Goal: Task Accomplishment & Management: Manage account settings

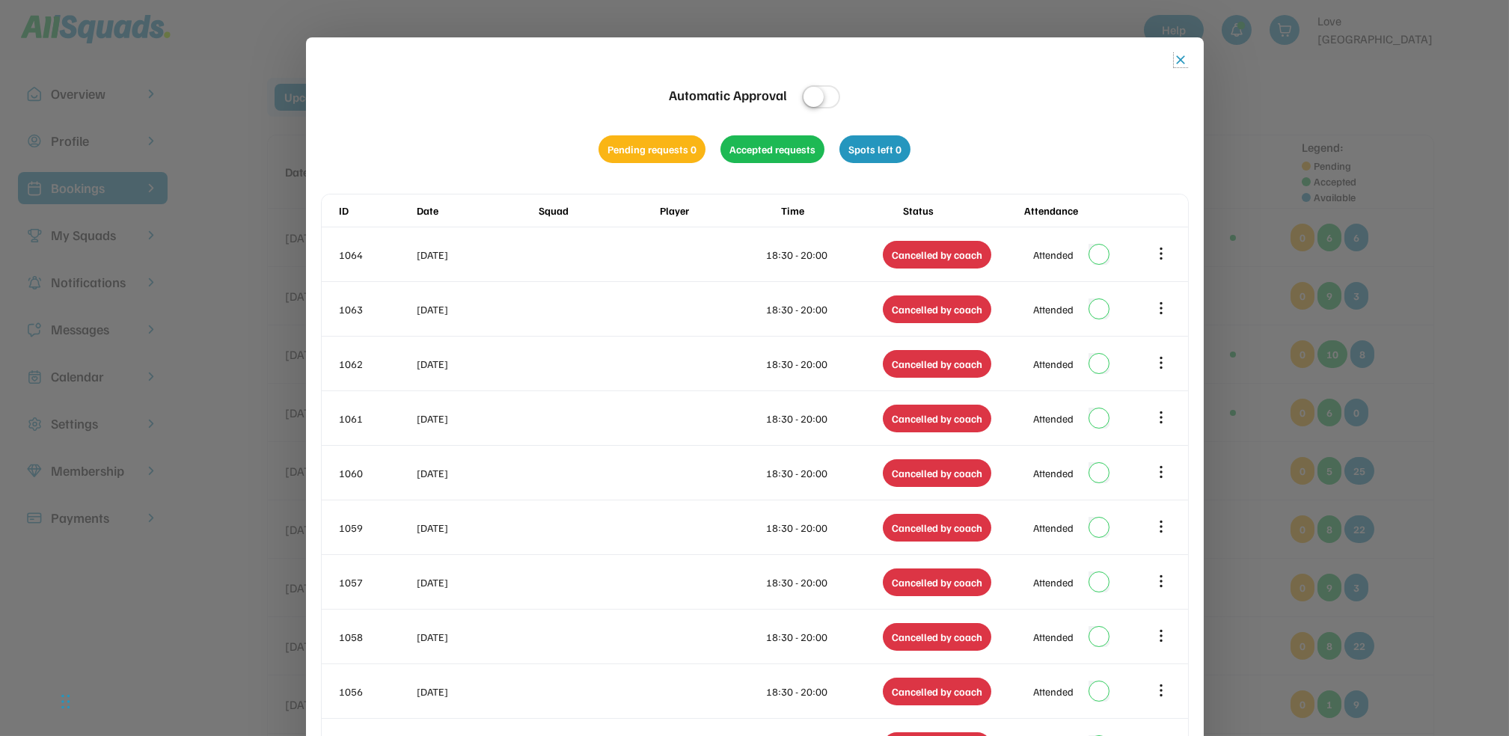
click at [1178, 56] on button "close" at bounding box center [1181, 59] width 15 height 15
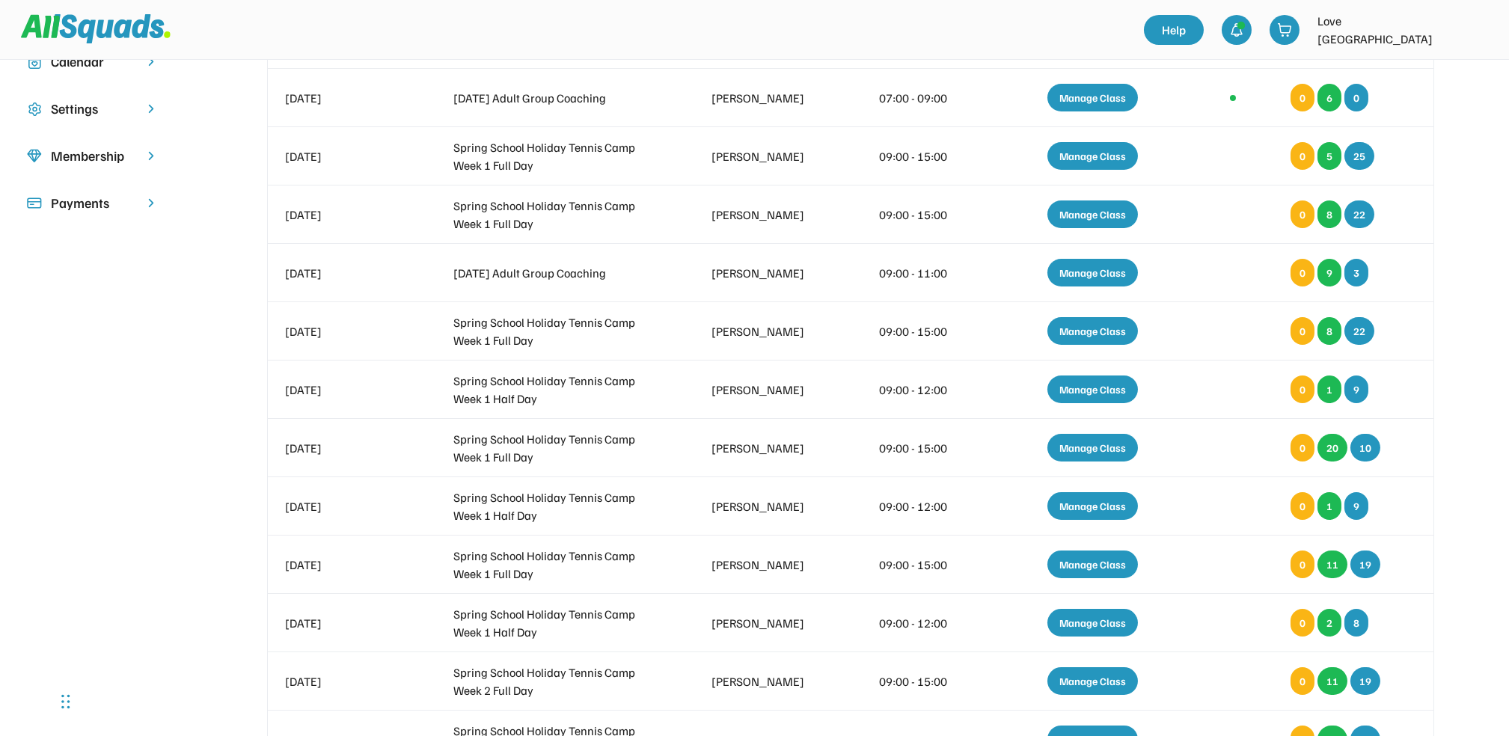
scroll to position [329, 0]
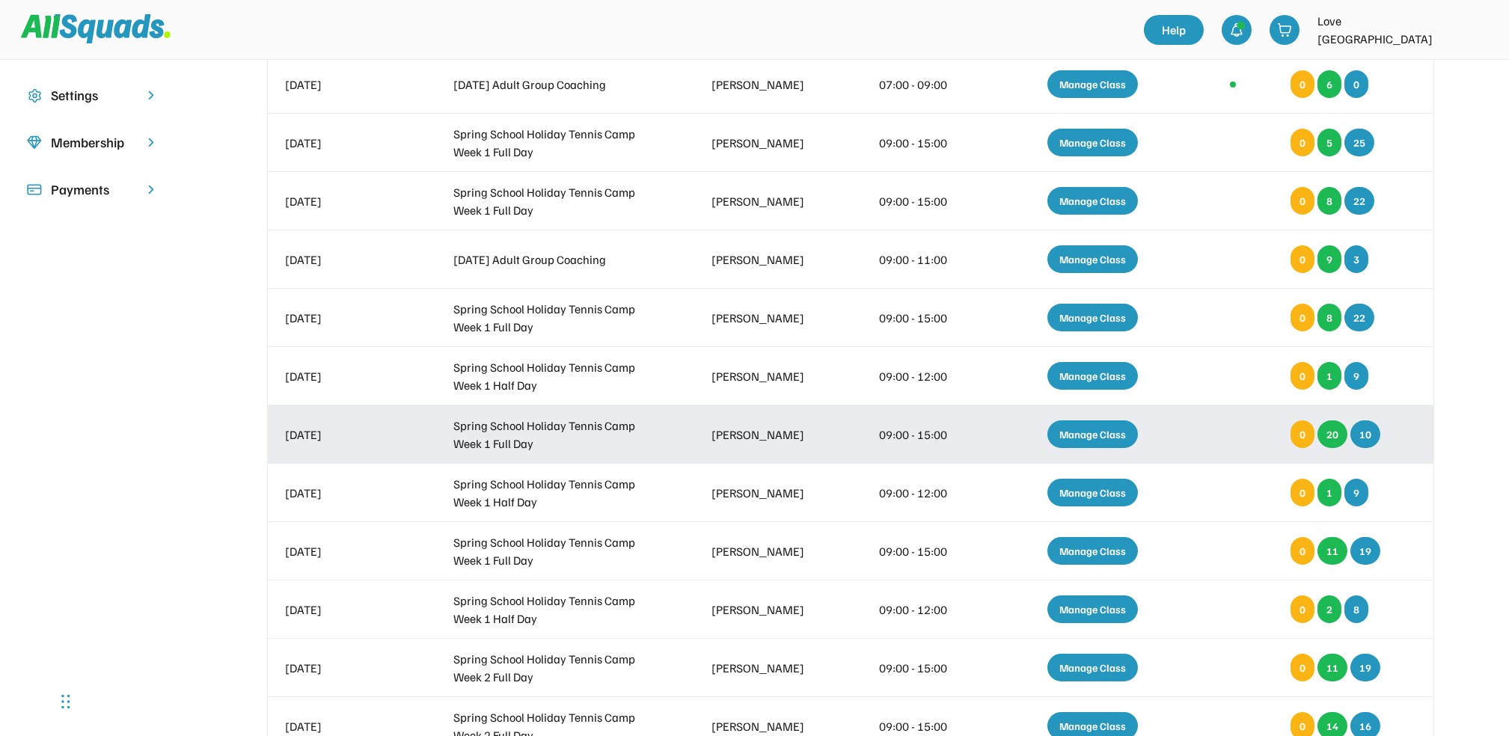
click at [1072, 432] on div "Manage Class" at bounding box center [1093, 435] width 91 height 28
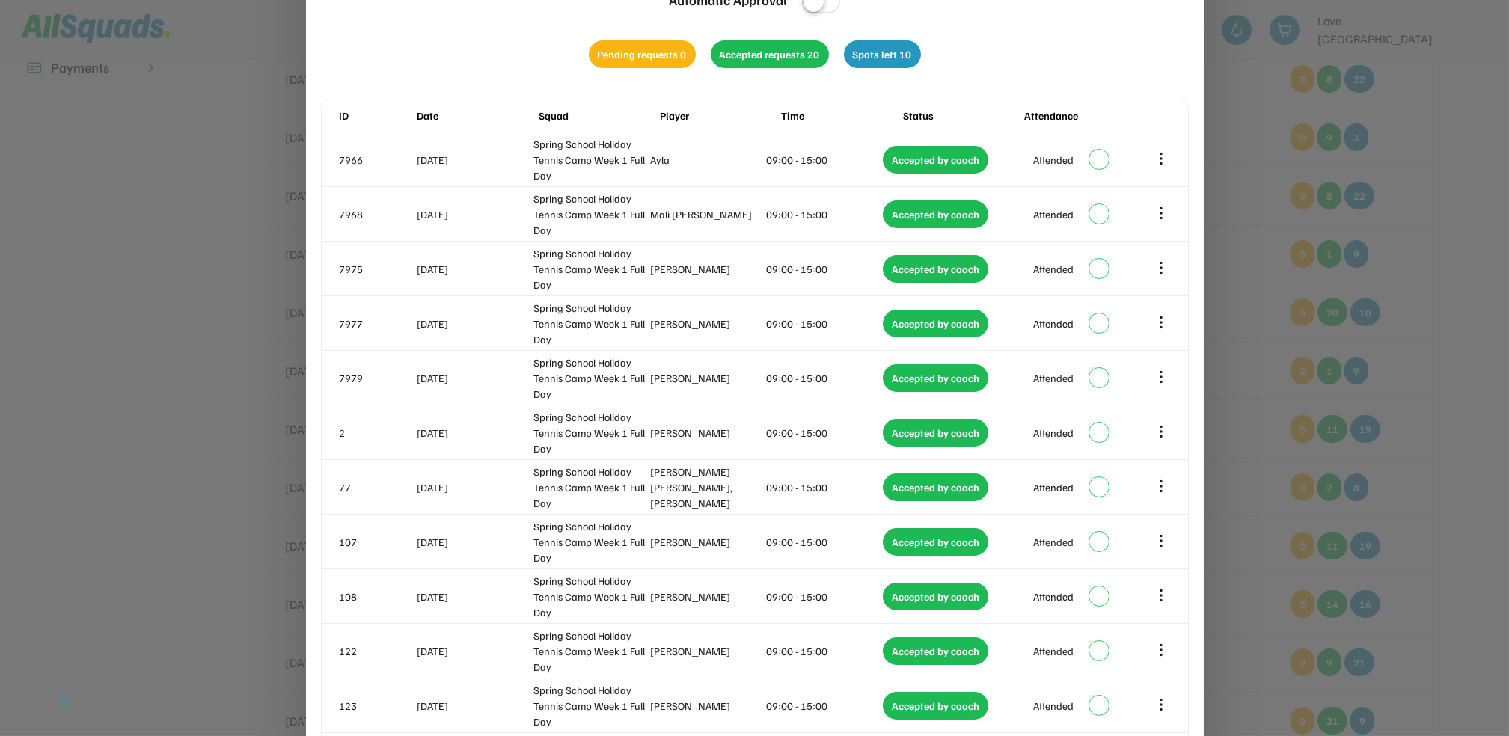
scroll to position [217, 0]
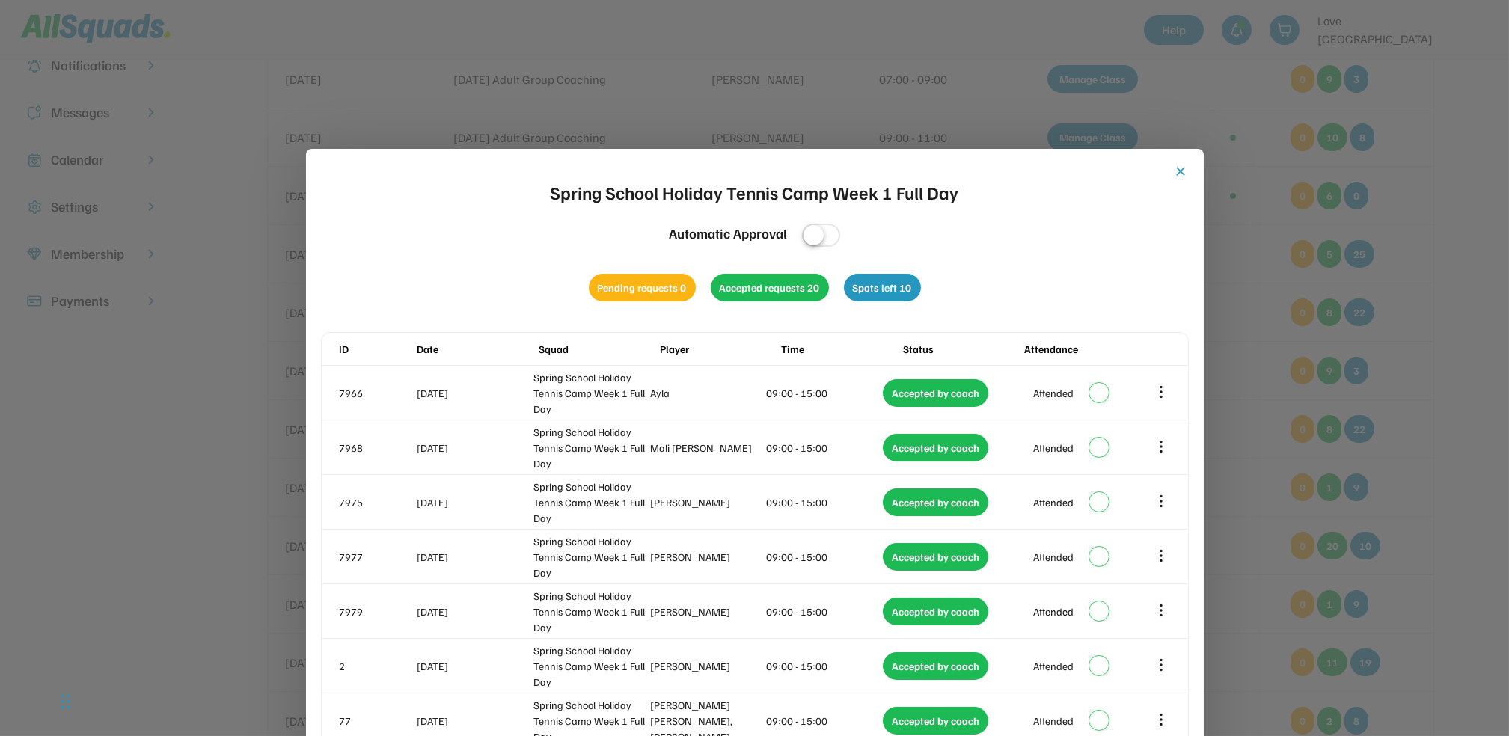
click at [1182, 171] on button "close" at bounding box center [1181, 171] width 15 height 15
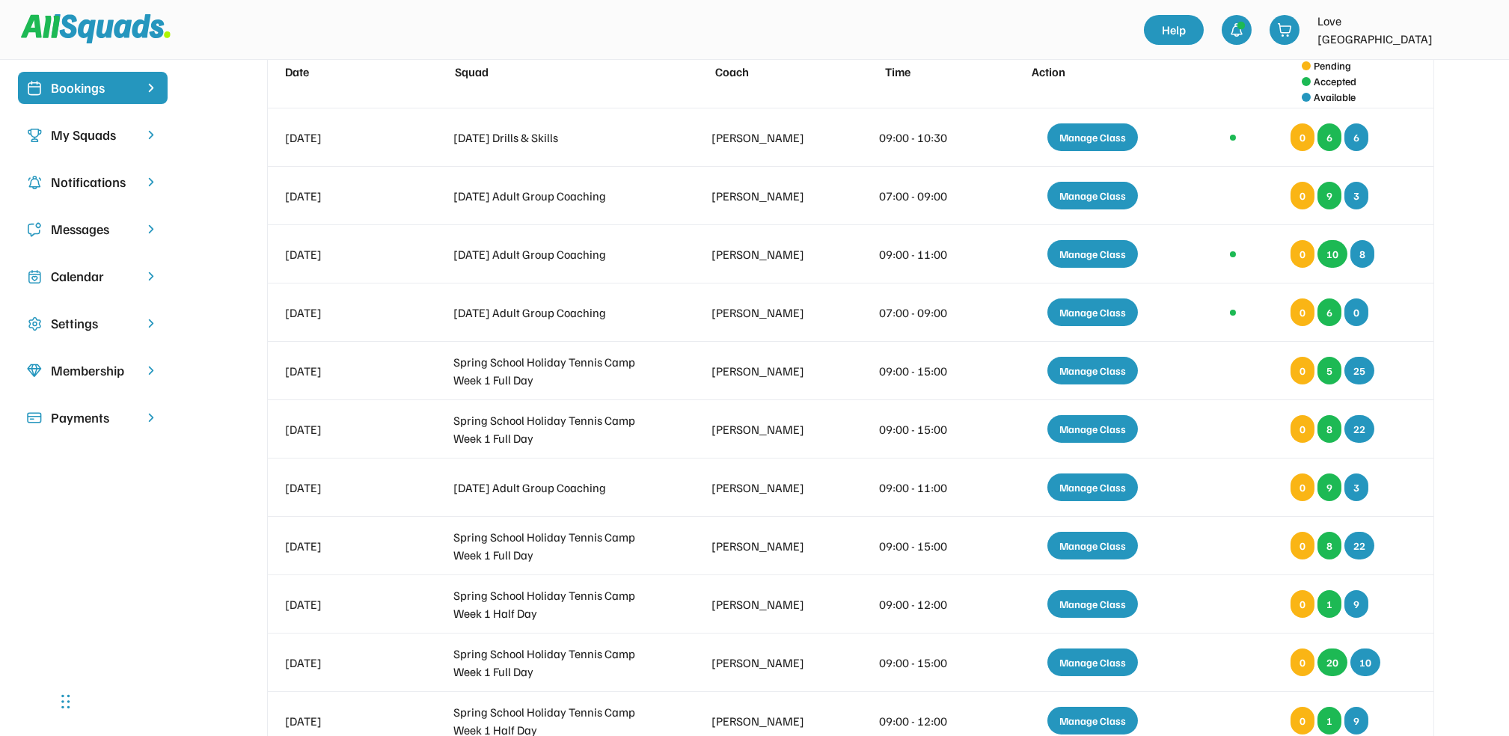
scroll to position [97, 0]
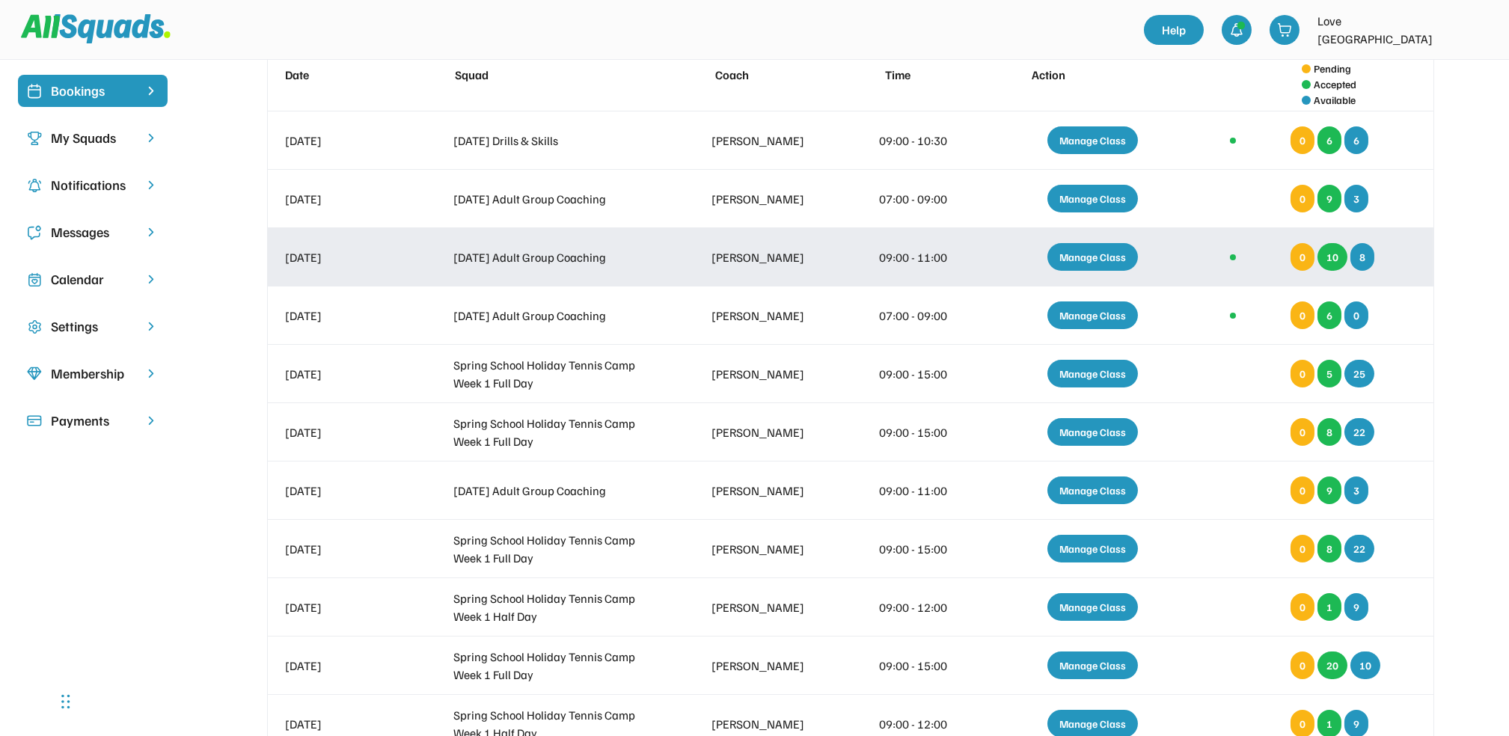
click at [1086, 254] on div "Manage Class" at bounding box center [1093, 257] width 91 height 28
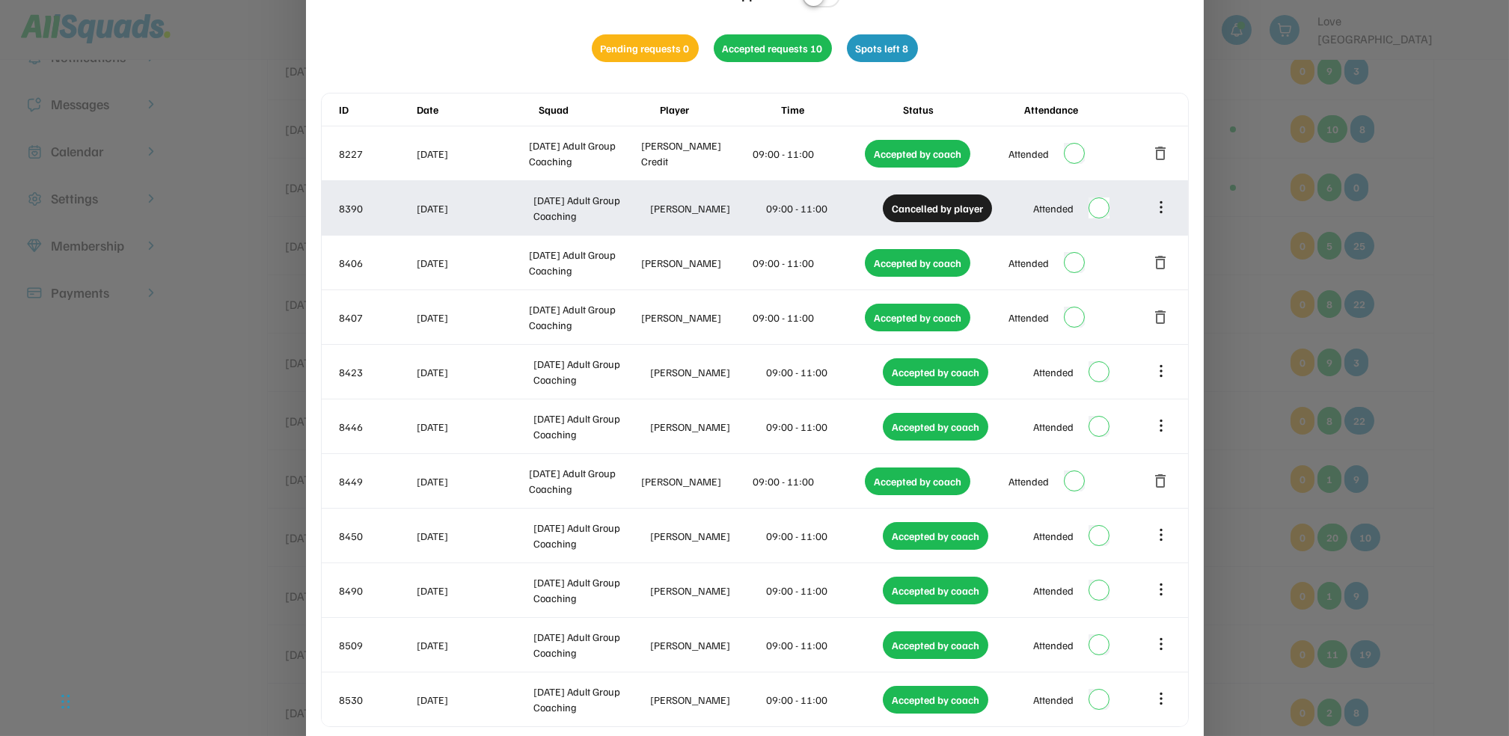
scroll to position [496, 0]
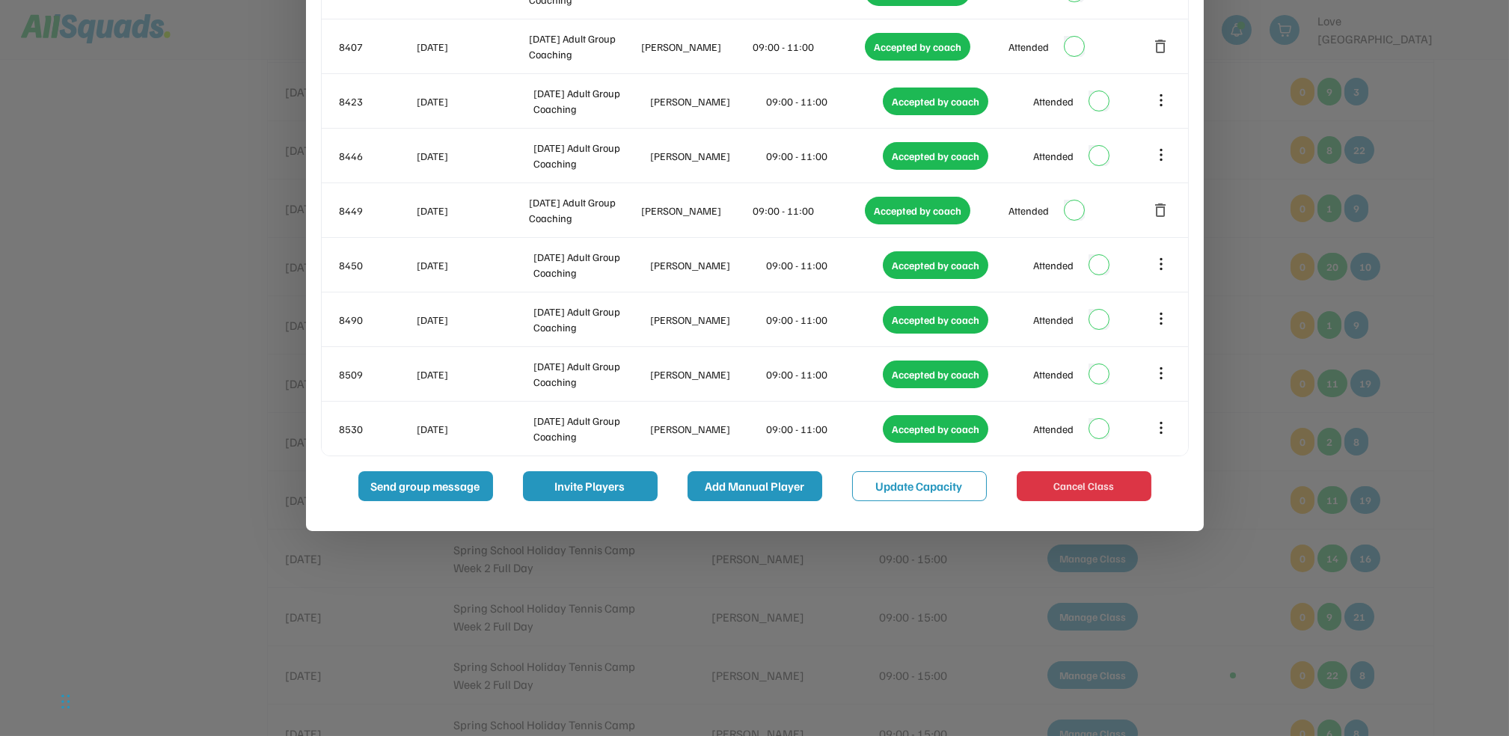
click at [746, 500] on button "Add Manual Player" at bounding box center [755, 486] width 135 height 30
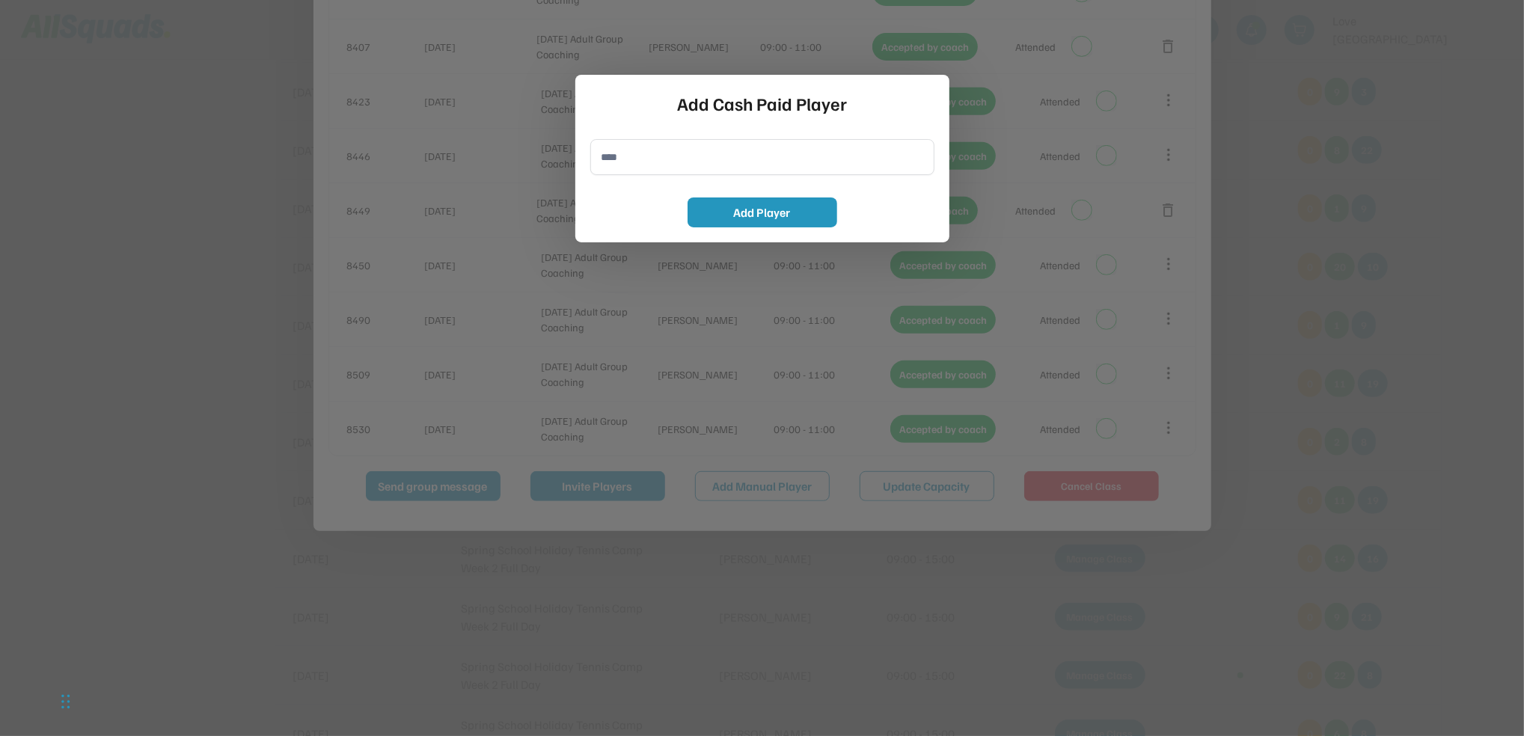
click at [663, 155] on input "input" at bounding box center [762, 157] width 344 height 36
type input "**********"
click at [767, 216] on button "Add Player" at bounding box center [763, 213] width 150 height 30
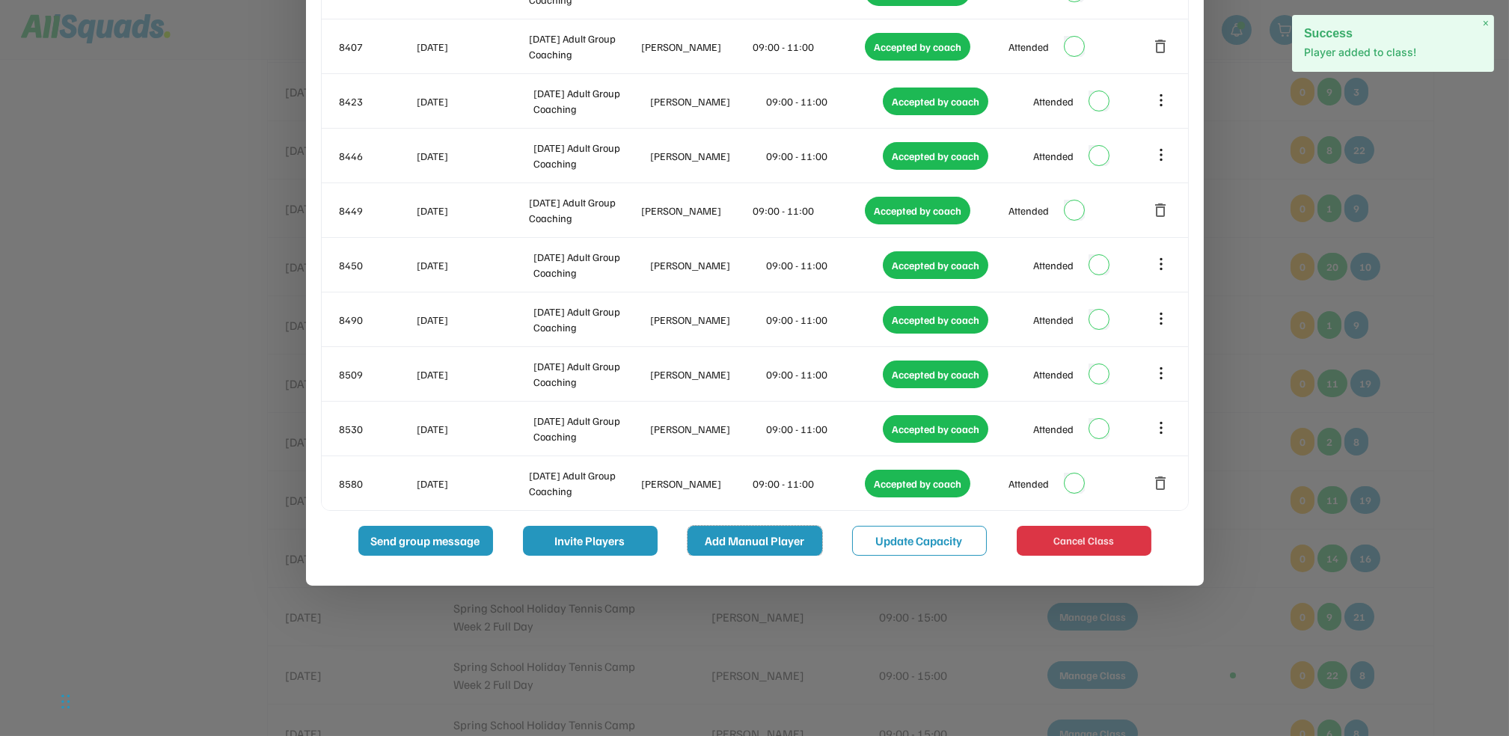
click at [734, 543] on button "Add Manual Player" at bounding box center [755, 541] width 135 height 30
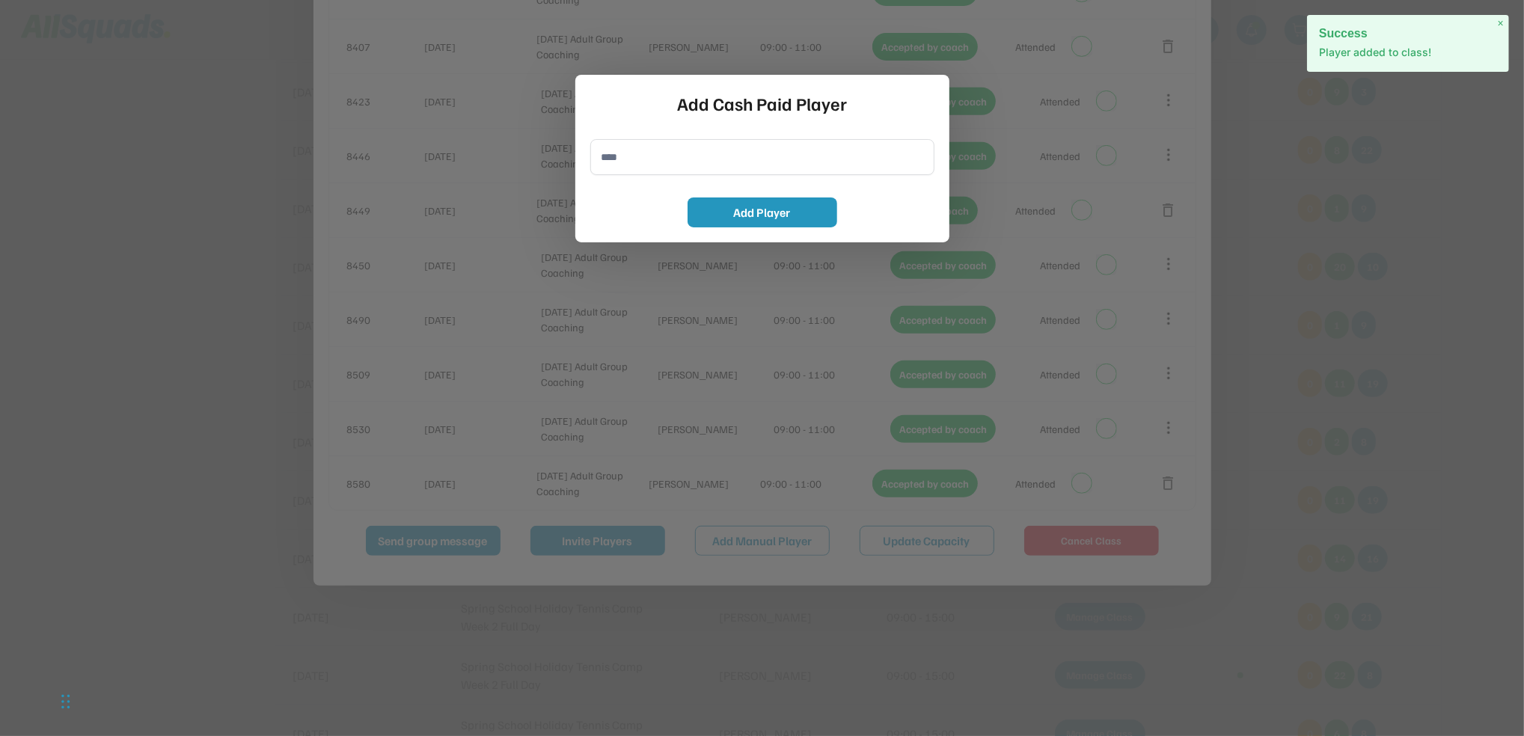
click at [656, 162] on input "input" at bounding box center [762, 157] width 344 height 36
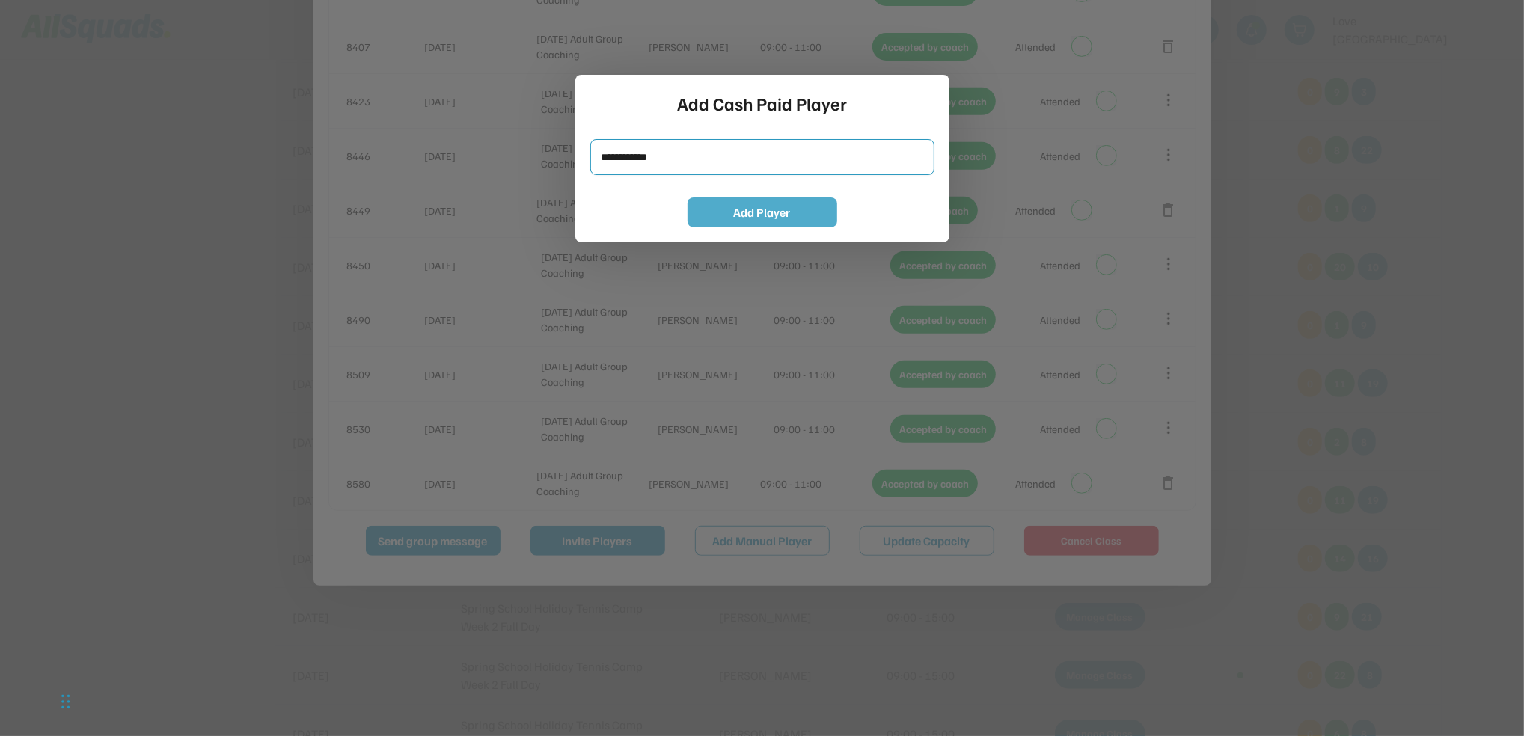
type input "**********"
click at [752, 217] on button "Add Player" at bounding box center [763, 213] width 150 height 30
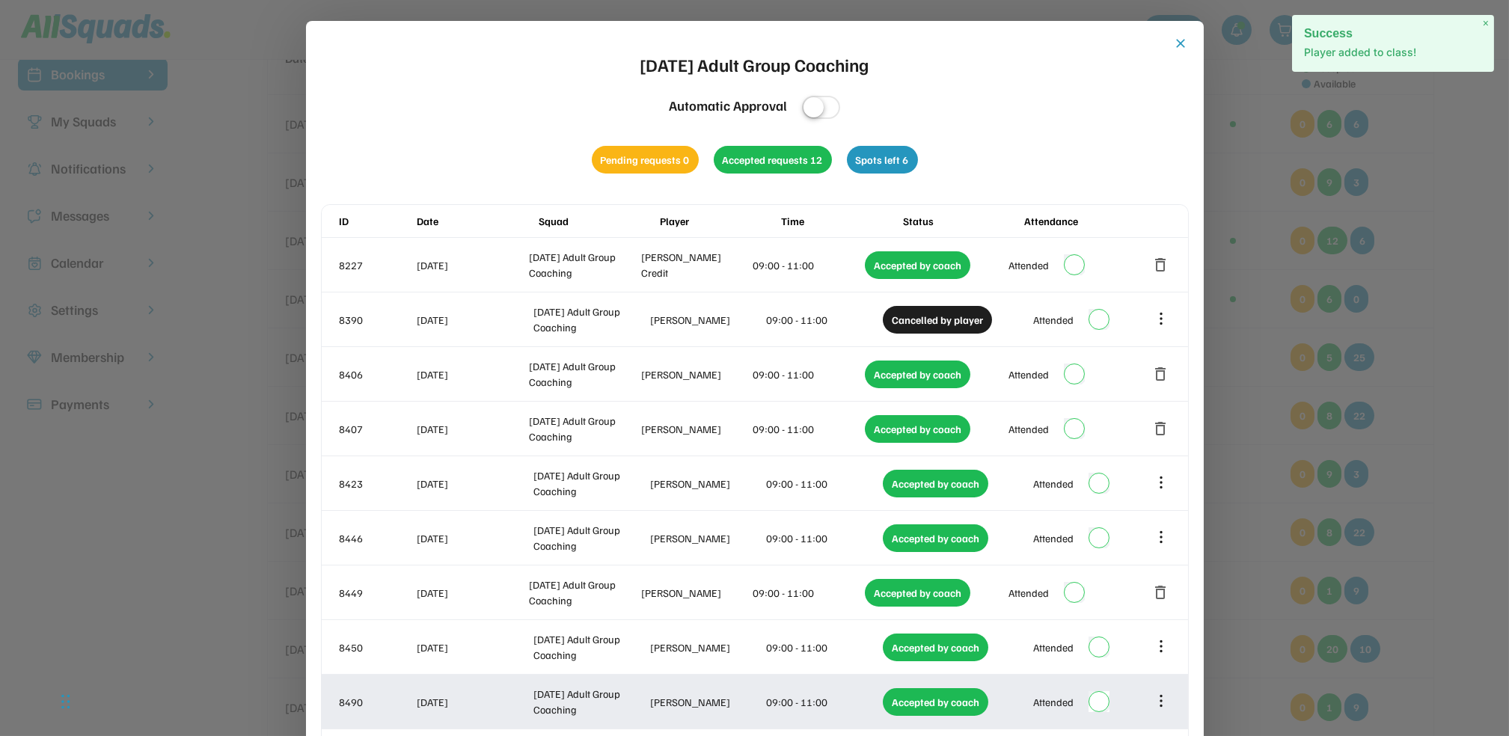
scroll to position [97, 0]
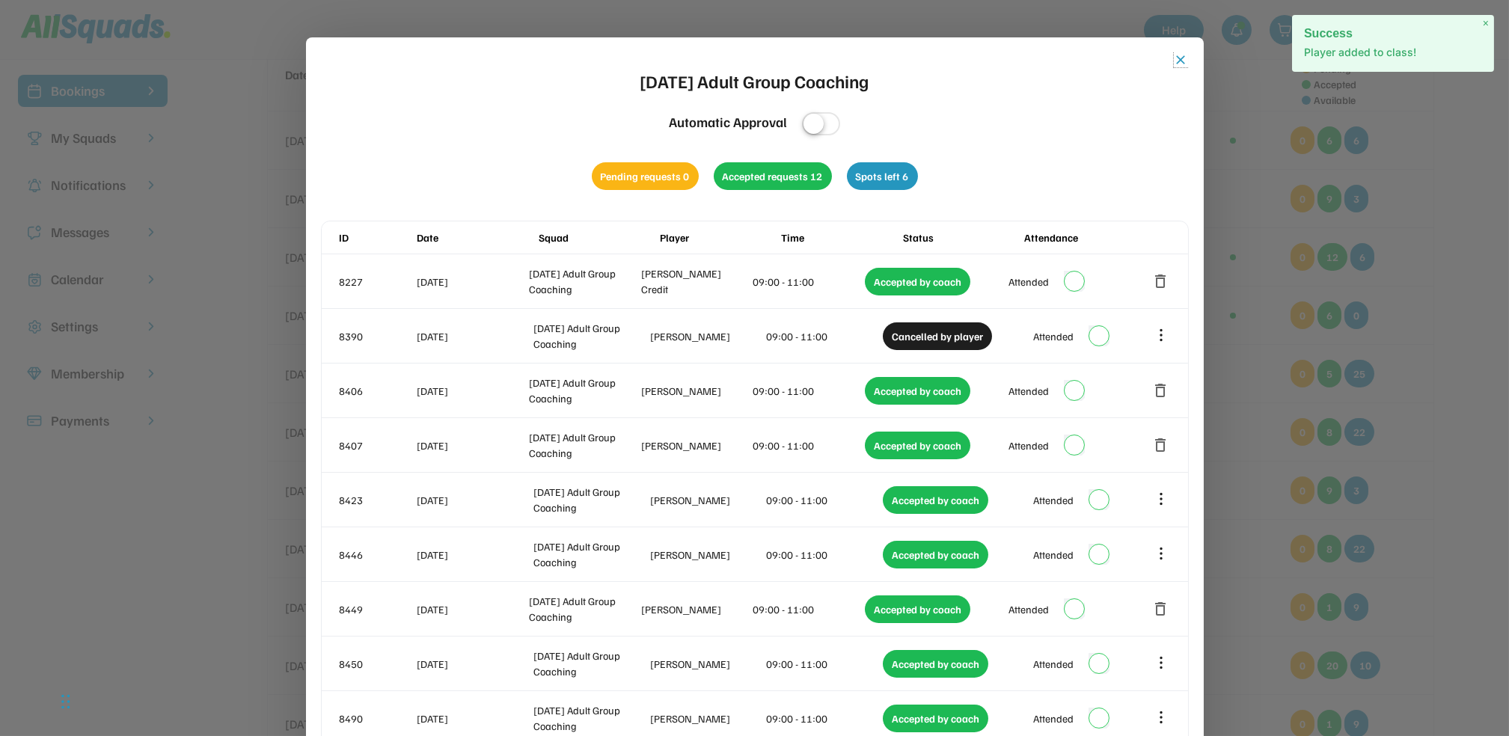
click at [1185, 60] on button "close" at bounding box center [1181, 59] width 15 height 15
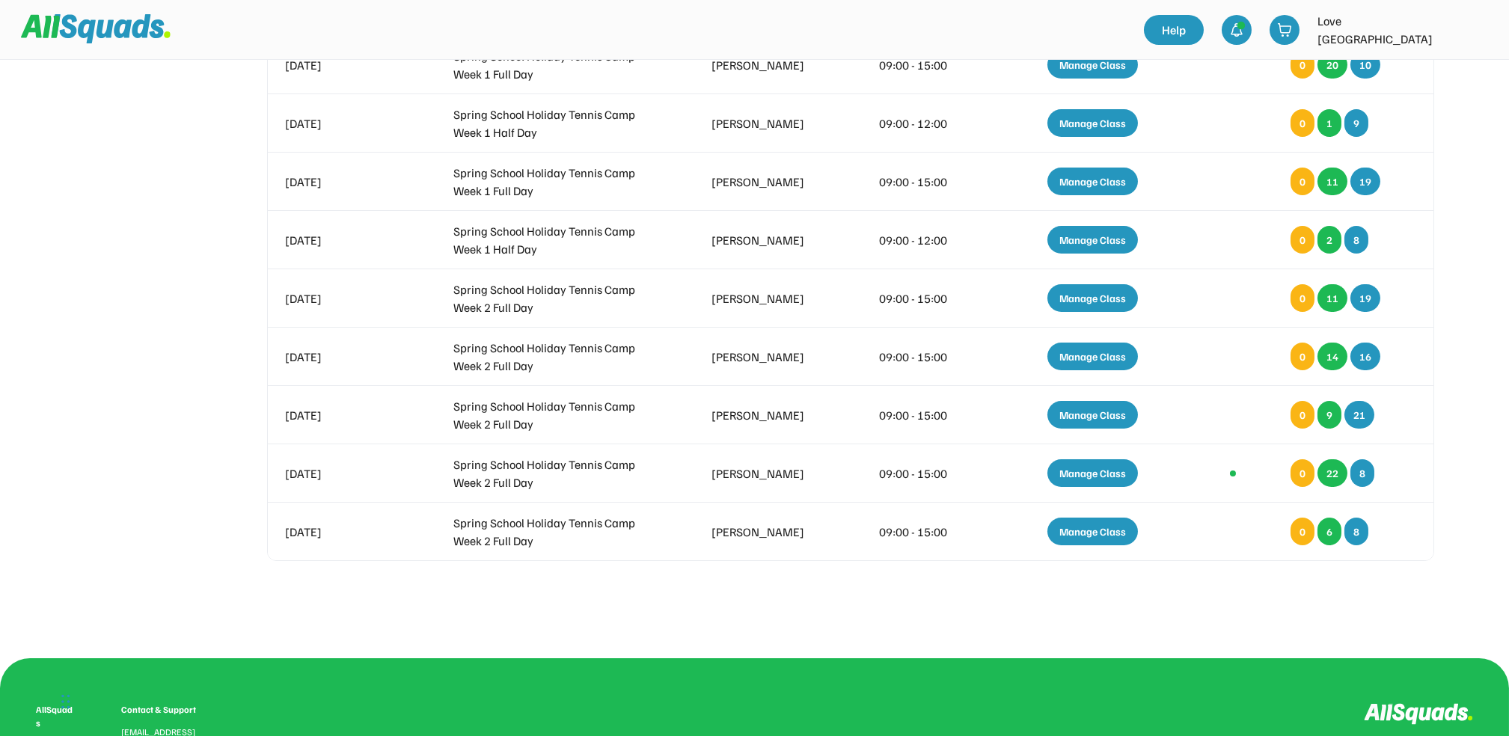
scroll to position [798, 0]
